Goal: Task Accomplishment & Management: Use online tool/utility

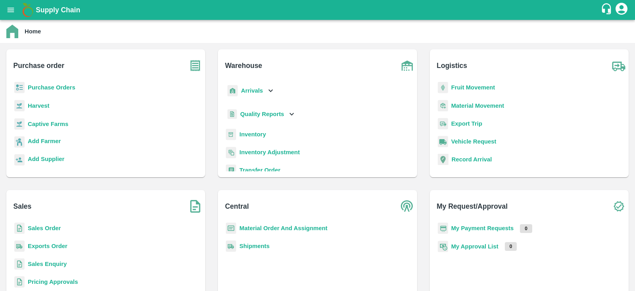
click at [50, 87] on b "Purchase Orders" at bounding box center [52, 87] width 48 height 6
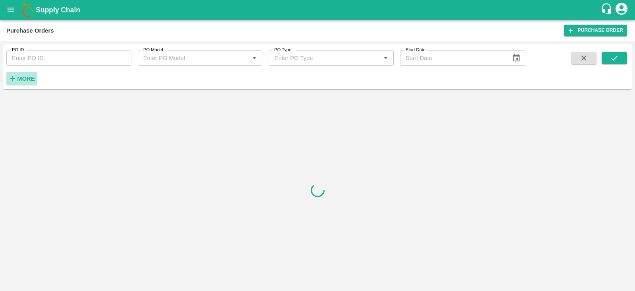
click at [17, 77] on strong "More" at bounding box center [26, 78] width 18 height 6
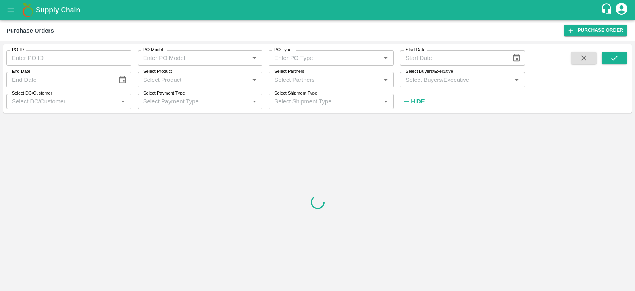
click at [459, 81] on input "Select Buyers/Executive" at bounding box center [456, 79] width 107 height 10
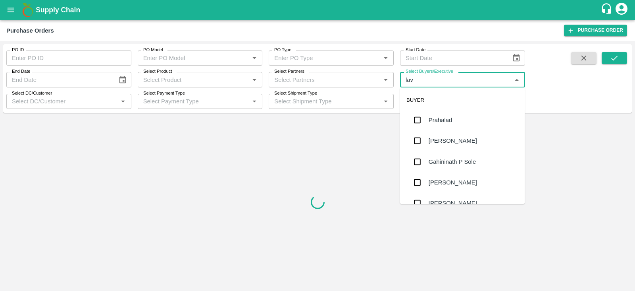
type input "lava"
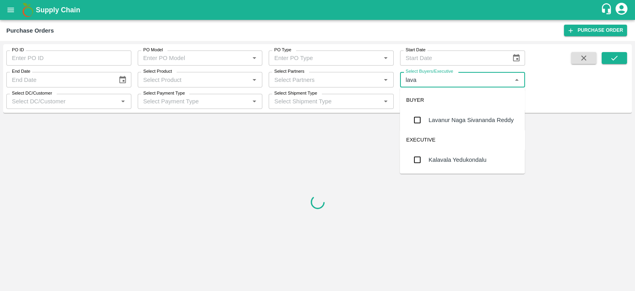
click at [458, 126] on div "Lavanur Naga Sivananda Reddy" at bounding box center [462, 120] width 125 height 21
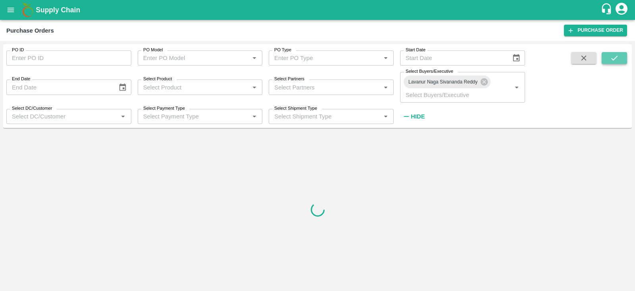
click at [619, 60] on button "submit" at bounding box center [614, 58] width 25 height 12
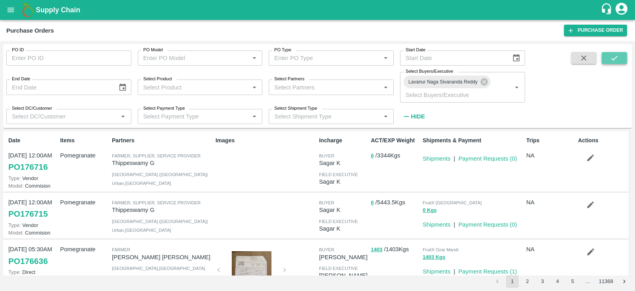
click at [616, 59] on icon "submit" at bounding box center [614, 58] width 9 height 9
